Goal: Subscribe to service/newsletter

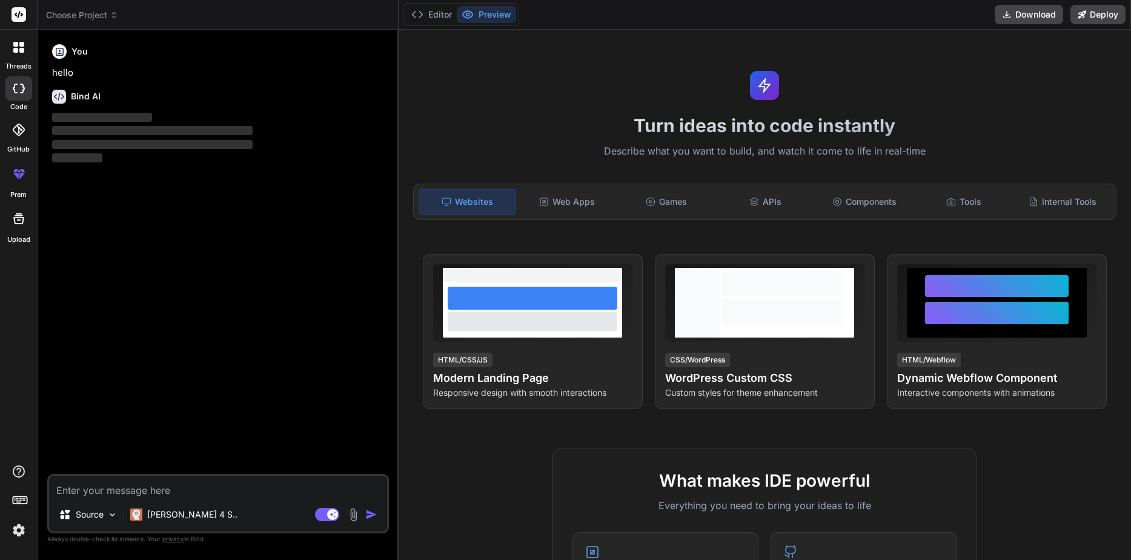
click at [15, 531] on img at bounding box center [18, 530] width 21 height 21
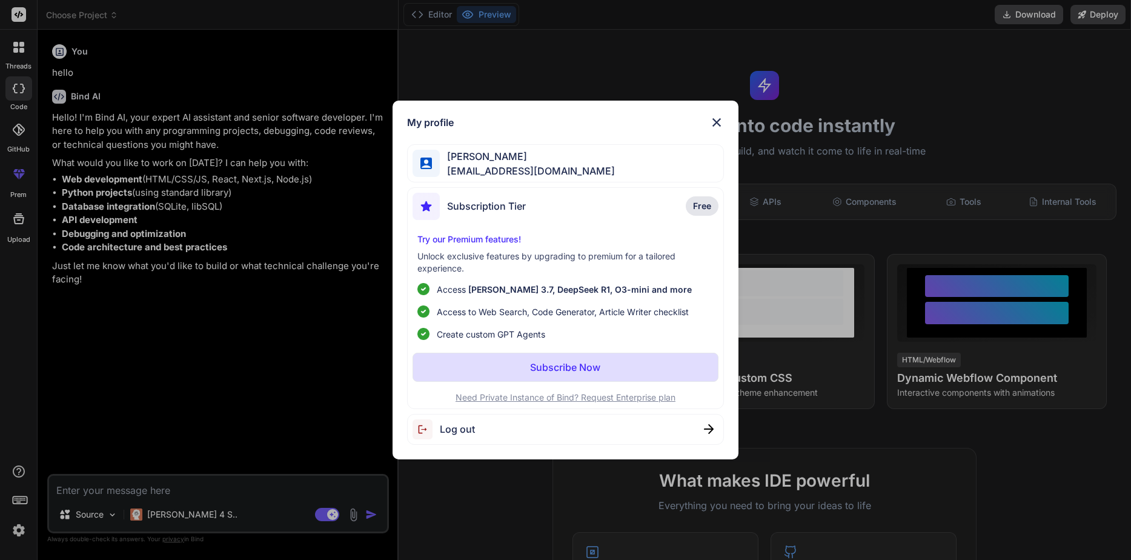
click at [653, 59] on div "My profile sean seangemini2025@gmail.com Subscription Tier Free Try our Premium…" at bounding box center [565, 280] width 1131 height 560
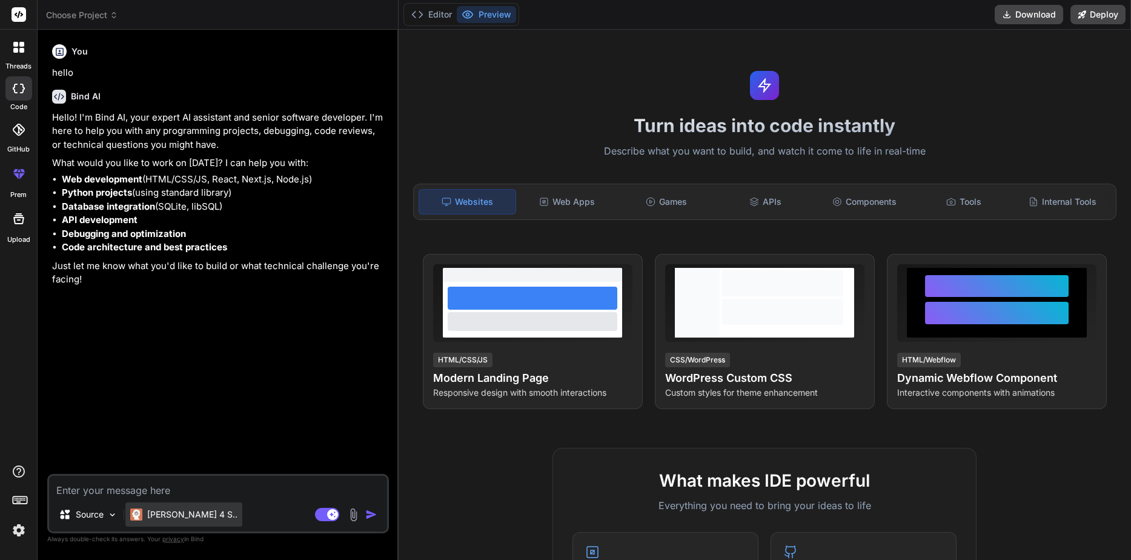
click at [165, 515] on p "Claude 4 S.." at bounding box center [192, 514] width 90 height 12
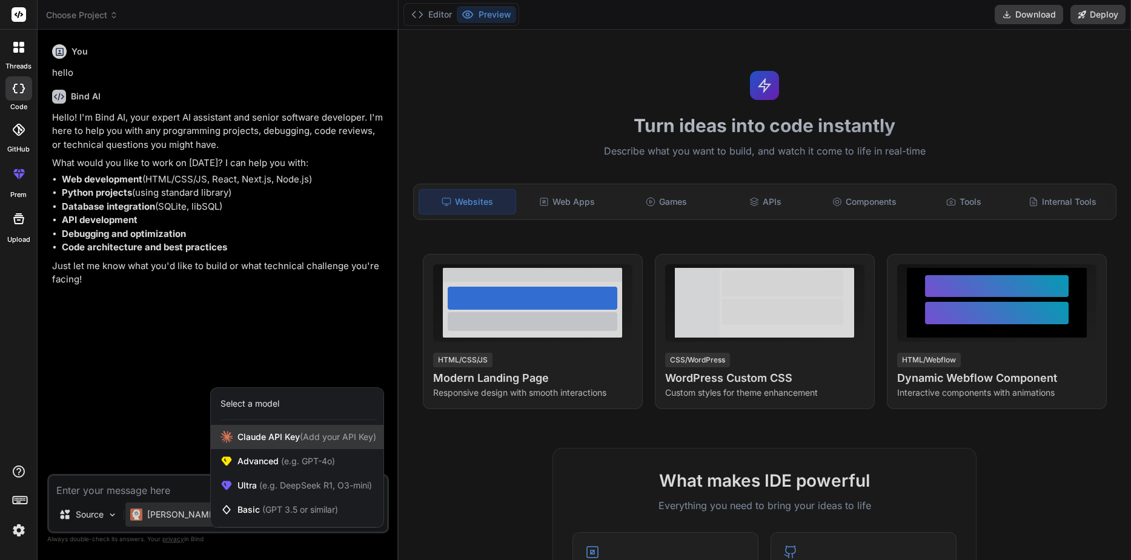
click at [275, 432] on span "Claude API Key (Add your API Key)" at bounding box center [306, 437] width 139 height 12
type textarea "x"
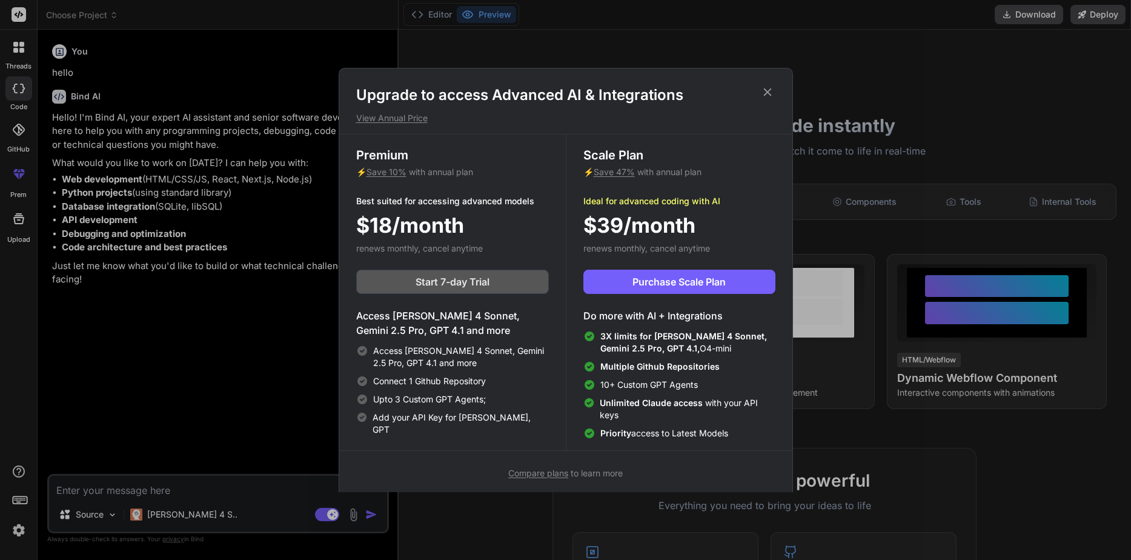
click at [391, 289] on button "Start 7-day Trial" at bounding box center [452, 281] width 193 height 24
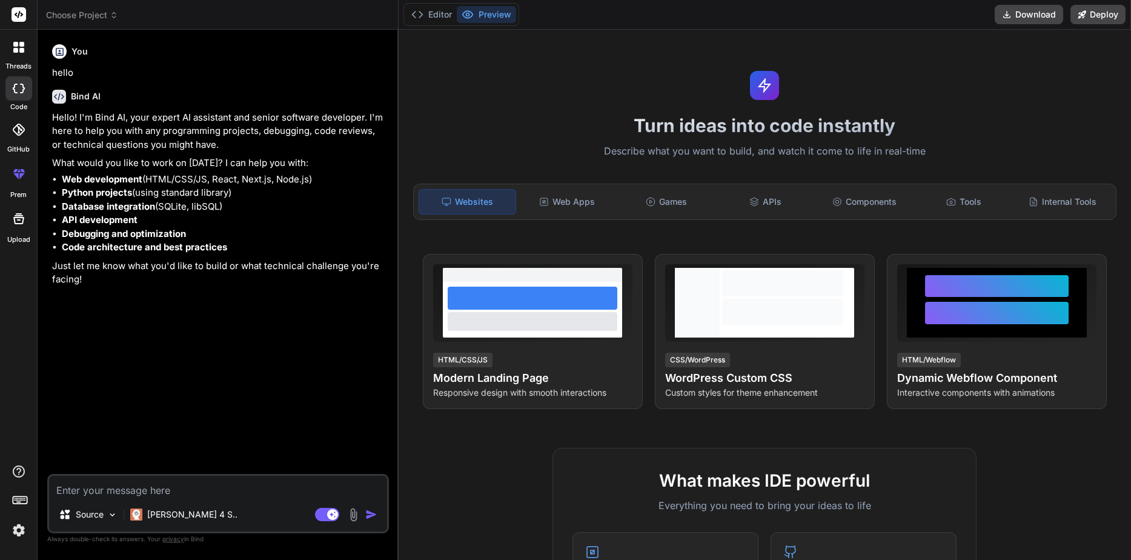
click at [14, 16] on rect at bounding box center [19, 14] width 15 height 15
click at [18, 526] on img at bounding box center [18, 530] width 21 height 21
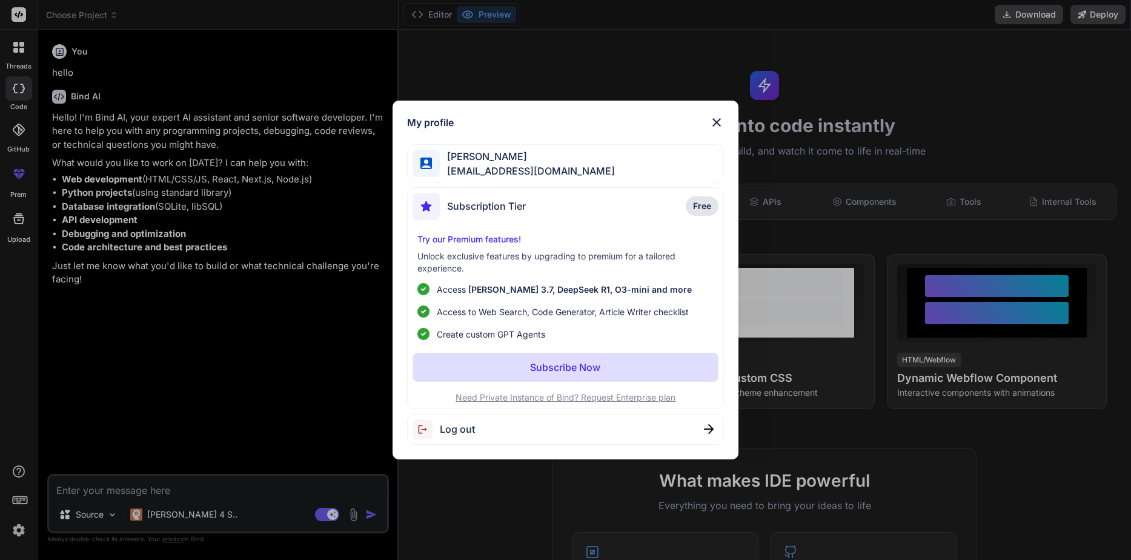
click at [432, 421] on img at bounding box center [425, 429] width 27 height 20
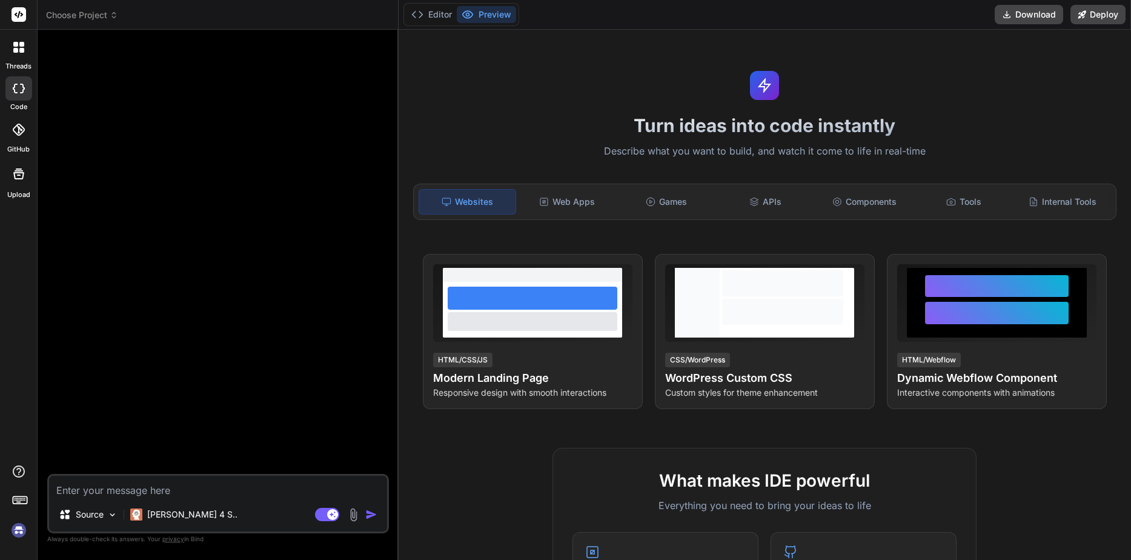
click at [19, 530] on img at bounding box center [18, 530] width 21 height 21
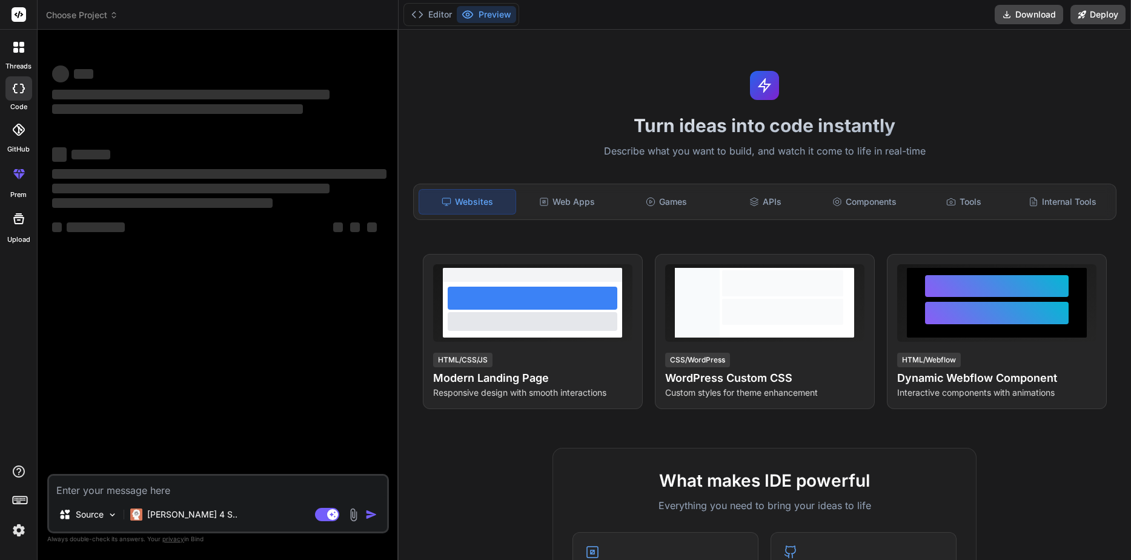
type textarea "x"
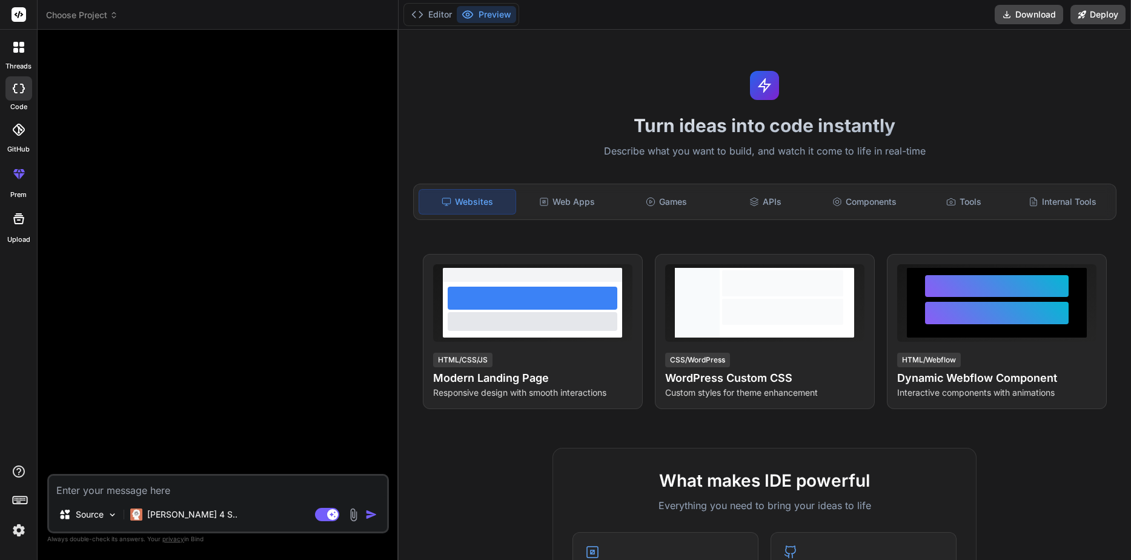
click at [16, 535] on img at bounding box center [18, 530] width 21 height 21
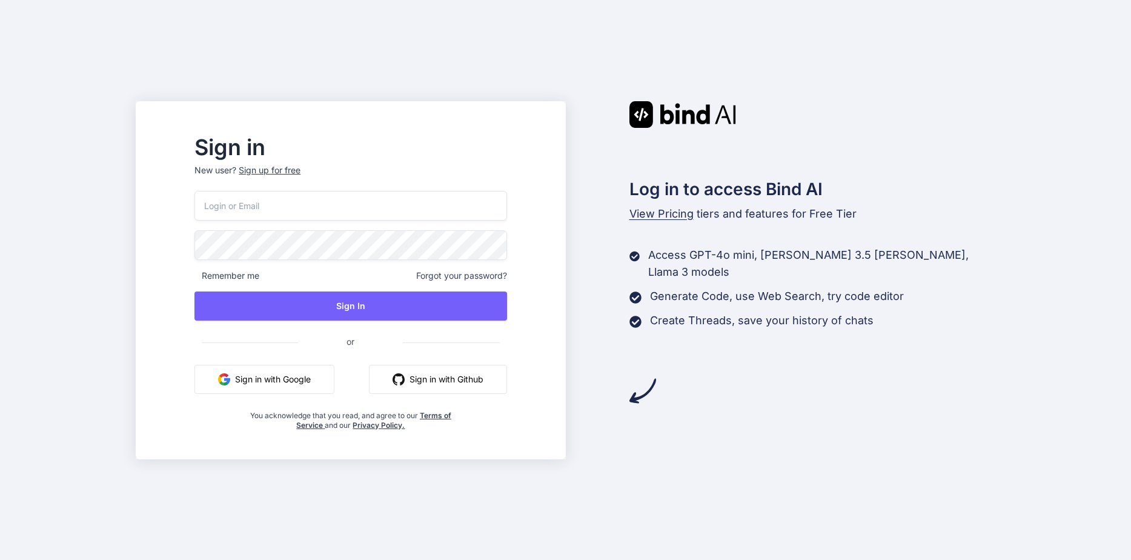
click at [282, 367] on button "Sign in with Google" at bounding box center [264, 379] width 140 height 29
